Goal: Information Seeking & Learning: Learn about a topic

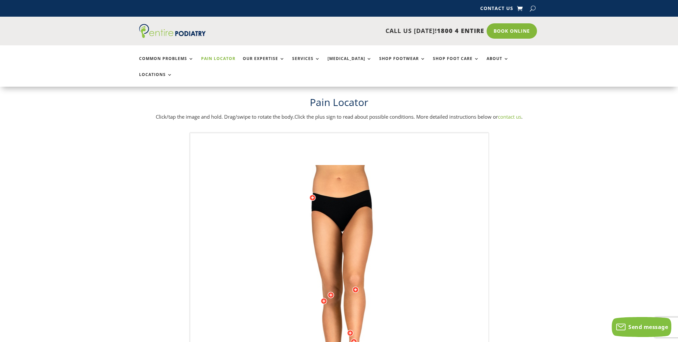
click at [349, 169] on img at bounding box center [340, 298] width 184 height 267
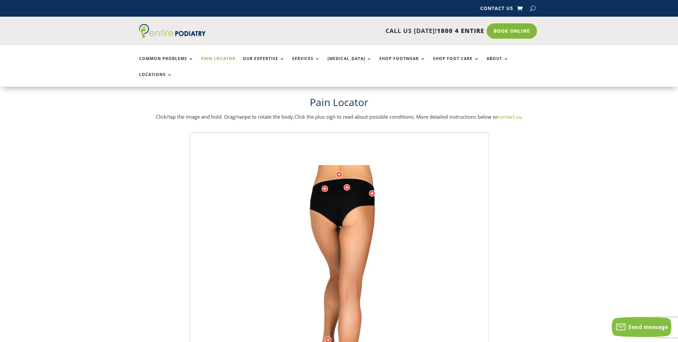
drag, startPoint x: 367, startPoint y: 181, endPoint x: 224, endPoint y: 187, distance: 142.6
click at [224, 187] on div "Licensed to Lee-Archer Arts & Media Powered by WebRotate 360 ©" at bounding box center [340, 298] width 298 height 331
drag, startPoint x: 324, startPoint y: 169, endPoint x: 357, endPoint y: 179, distance: 34.2
click at [357, 179] on img at bounding box center [340, 298] width 184 height 267
drag, startPoint x: 326, startPoint y: 176, endPoint x: 376, endPoint y: 181, distance: 50.2
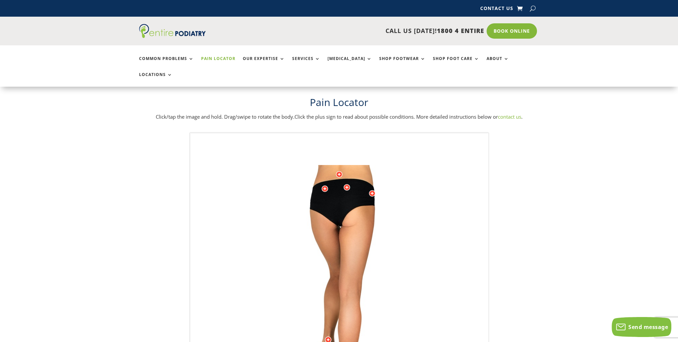
click at [376, 181] on img at bounding box center [340, 298] width 184 height 267
click at [338, 171] on div at bounding box center [339, 174] width 7 height 7
click at [260, 182] on span "Read more" at bounding box center [253, 184] width 20 height 5
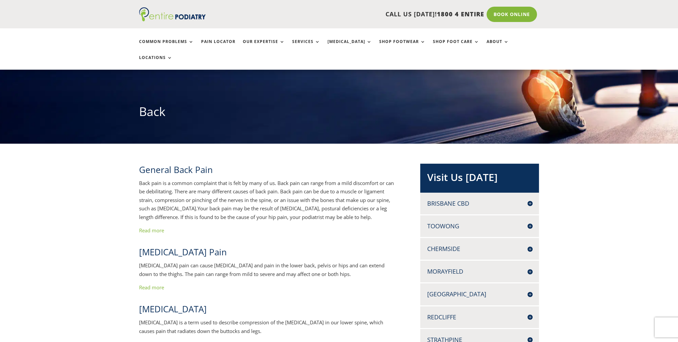
scroll to position [49, 0]
